Goal: Browse casually: Explore the website without a specific task or goal

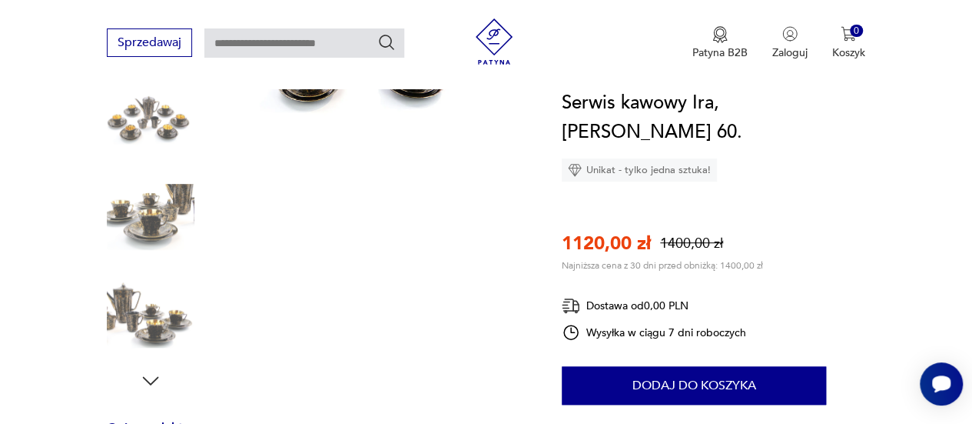
scroll to position [154, 0]
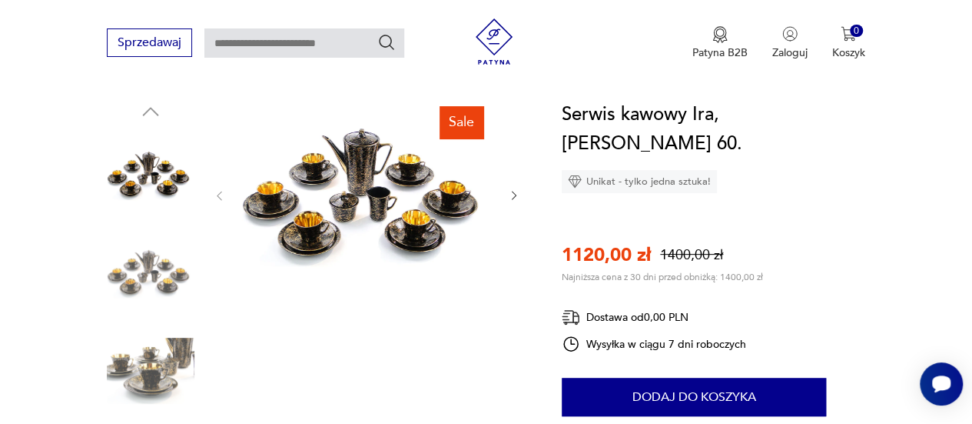
click at [342, 204] on img at bounding box center [366, 194] width 251 height 188
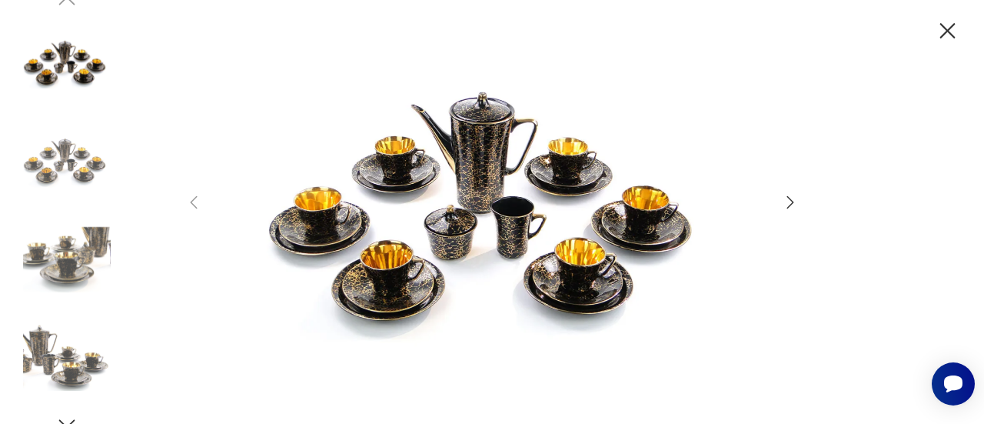
click at [467, 215] on img at bounding box center [491, 210] width 547 height 339
click at [71, 360] on img at bounding box center [67, 358] width 88 height 88
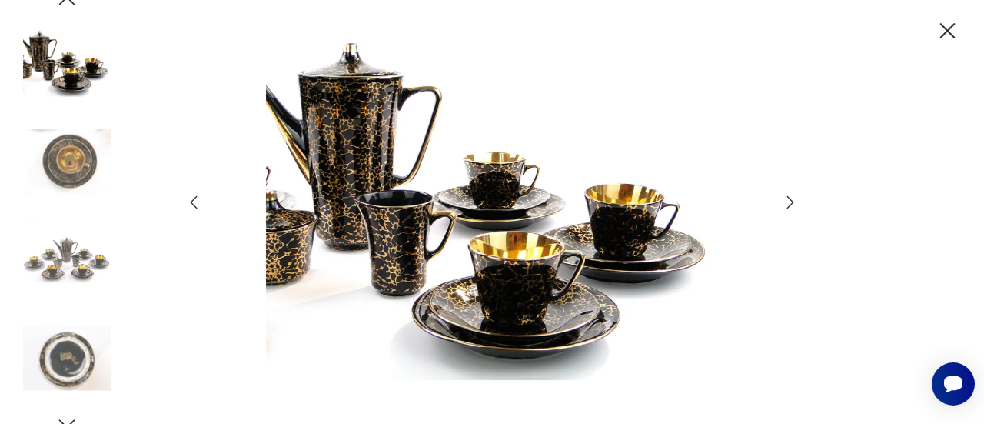
click at [47, 170] on img at bounding box center [67, 162] width 88 height 88
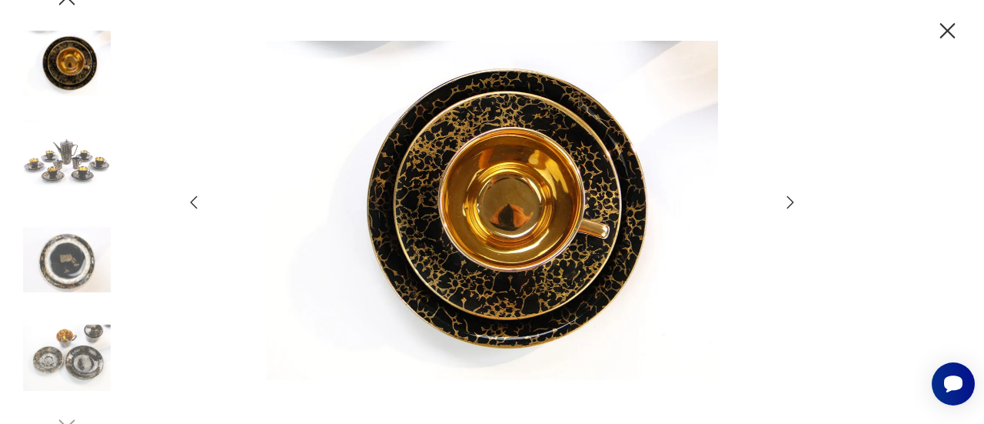
click at [58, 340] on img at bounding box center [67, 358] width 88 height 88
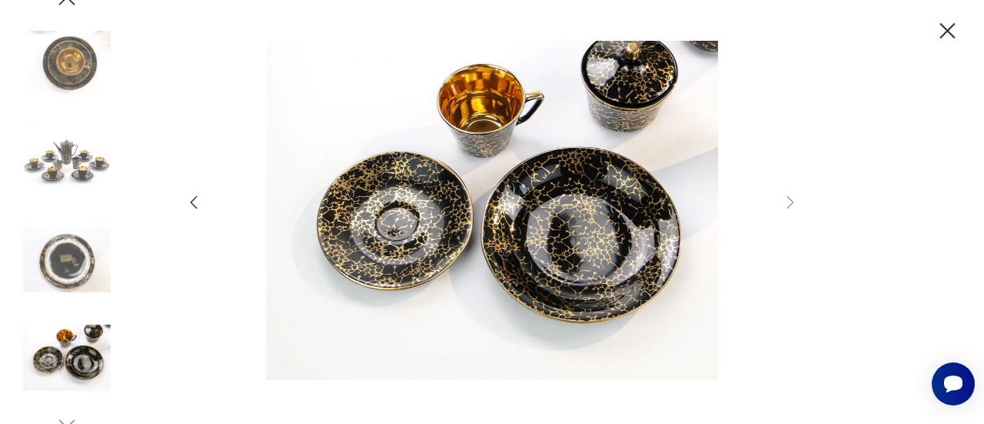
click at [263, 155] on img at bounding box center [491, 210] width 547 height 339
click at [948, 38] on icon "button" at bounding box center [947, 31] width 27 height 27
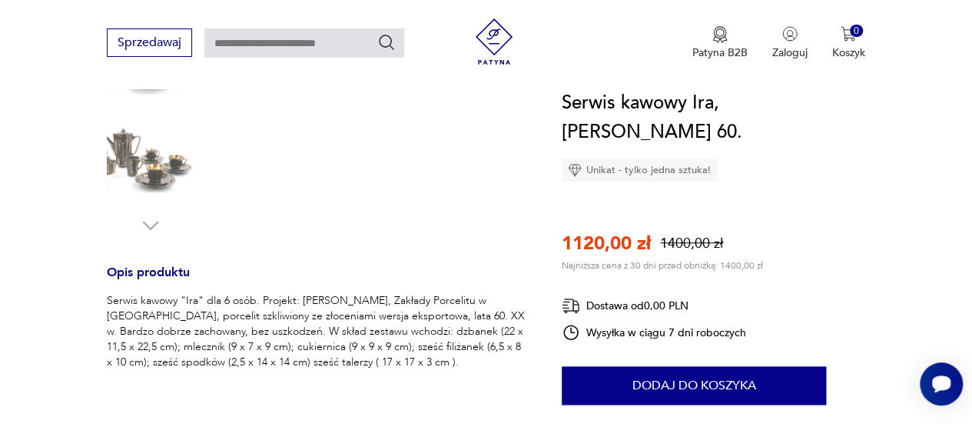
scroll to position [461, 0]
click at [157, 162] on img at bounding box center [151, 162] width 88 height 88
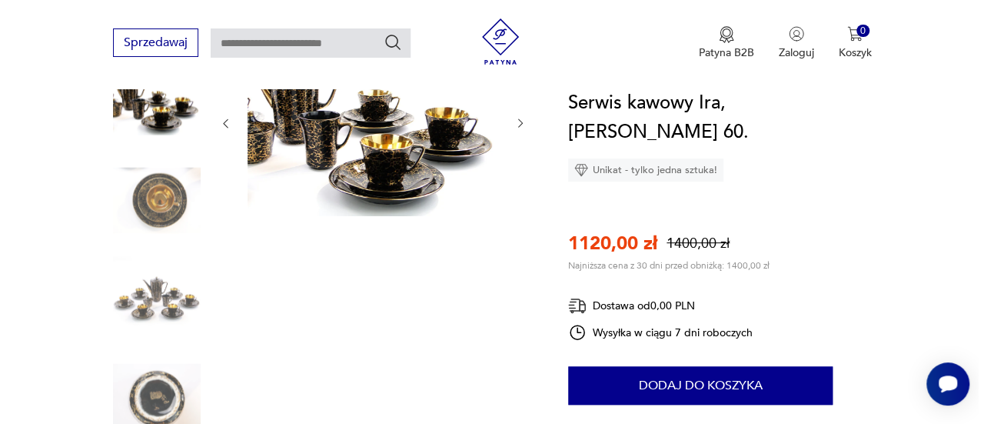
scroll to position [154, 0]
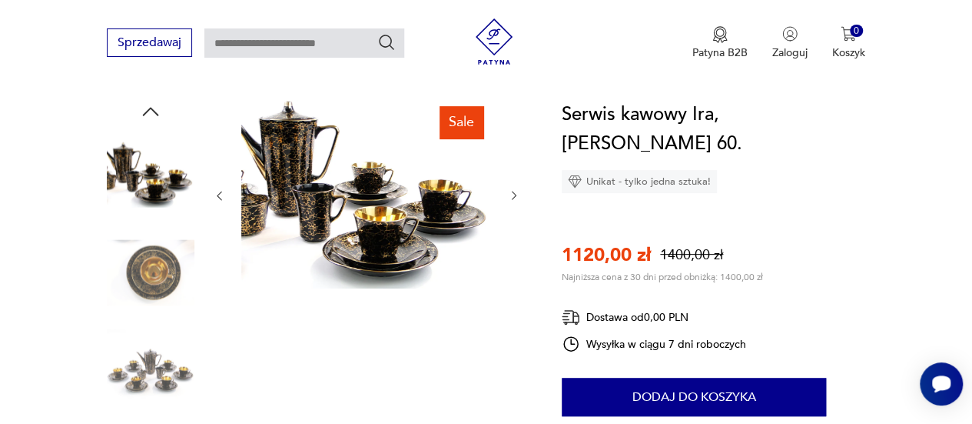
click at [335, 228] on img at bounding box center [366, 194] width 251 height 188
